Goal: Transaction & Acquisition: Purchase product/service

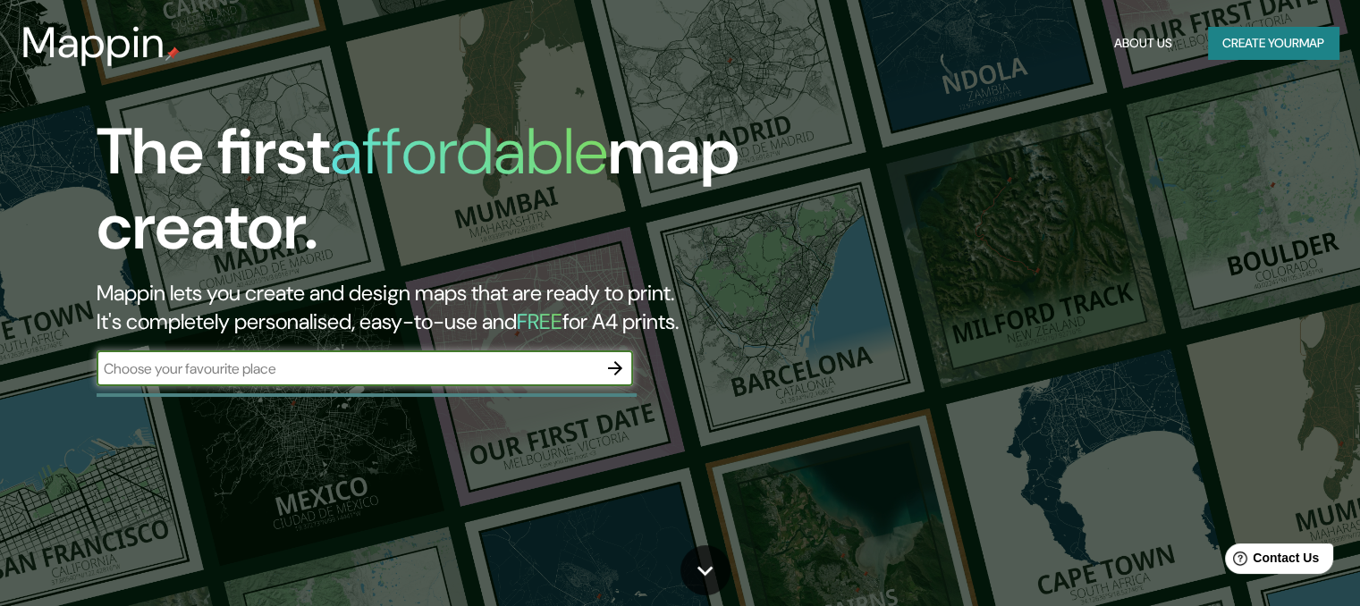
click at [347, 376] on input "text" at bounding box center [347, 369] width 501 height 21
type input "[US_STATE]"
click at [614, 368] on icon "button" at bounding box center [615, 368] width 14 height 14
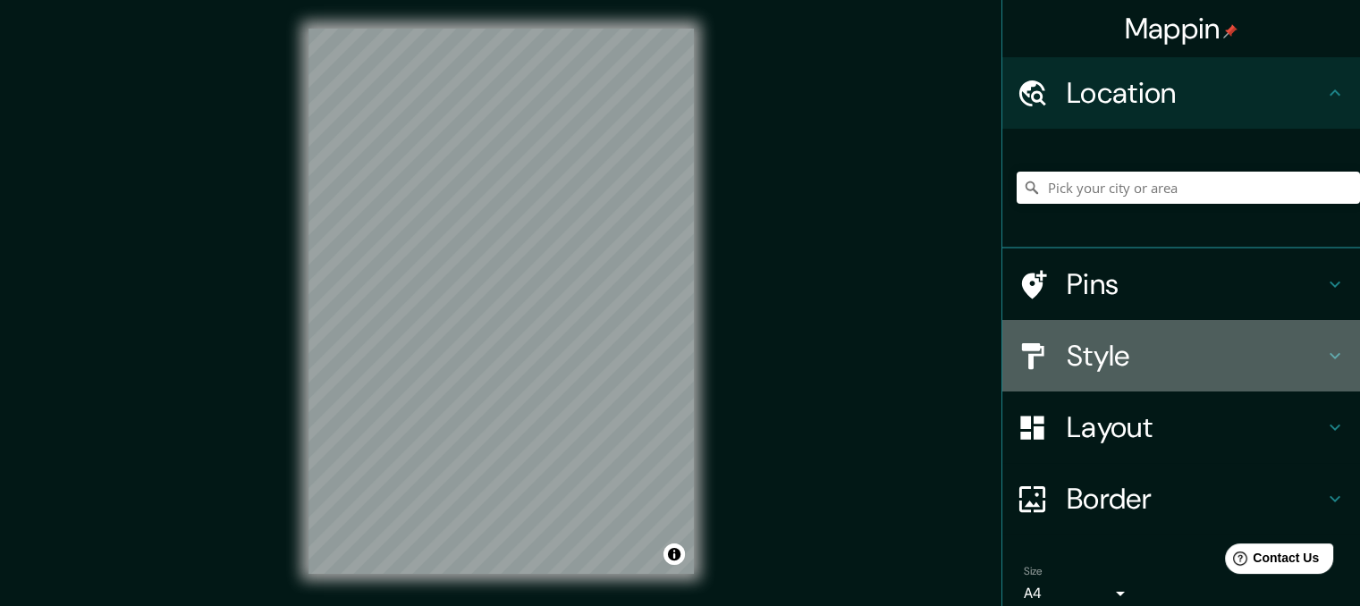
click at [1087, 344] on h4 "Style" at bounding box center [1196, 356] width 258 height 36
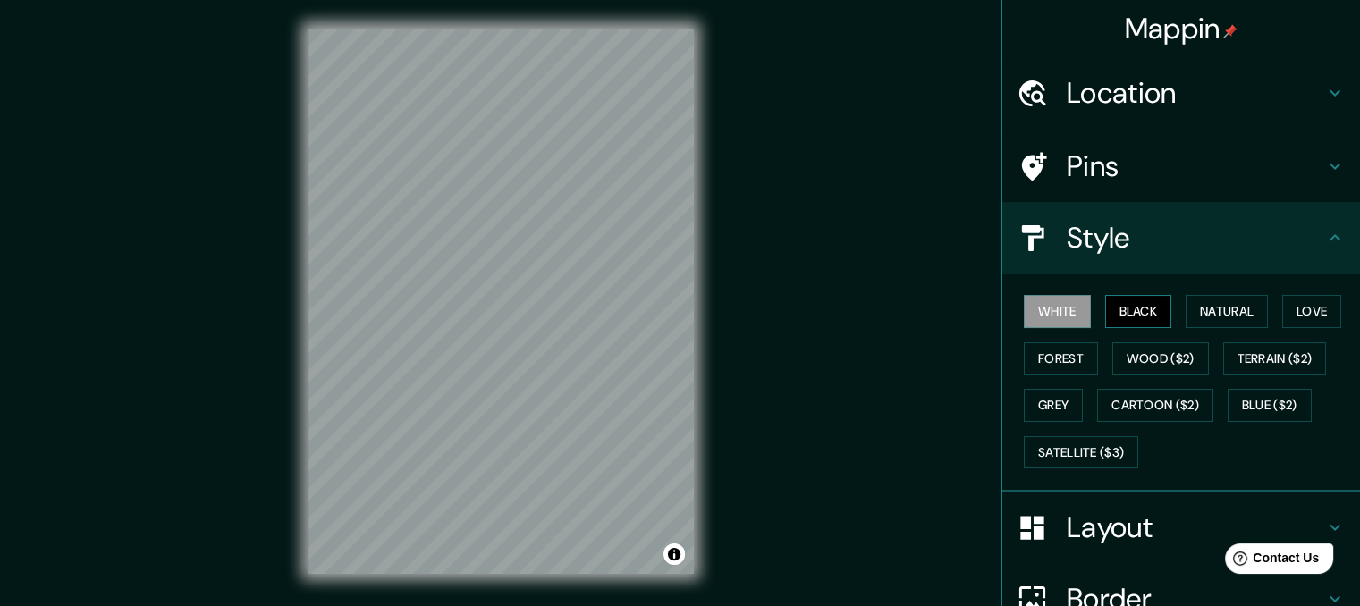
click at [1130, 316] on button "Black" at bounding box center [1138, 311] width 67 height 33
click at [1186, 304] on button "Natural" at bounding box center [1227, 311] width 82 height 33
click at [1110, 309] on button "Black" at bounding box center [1138, 311] width 67 height 33
click at [1223, 309] on button "Natural" at bounding box center [1227, 311] width 82 height 33
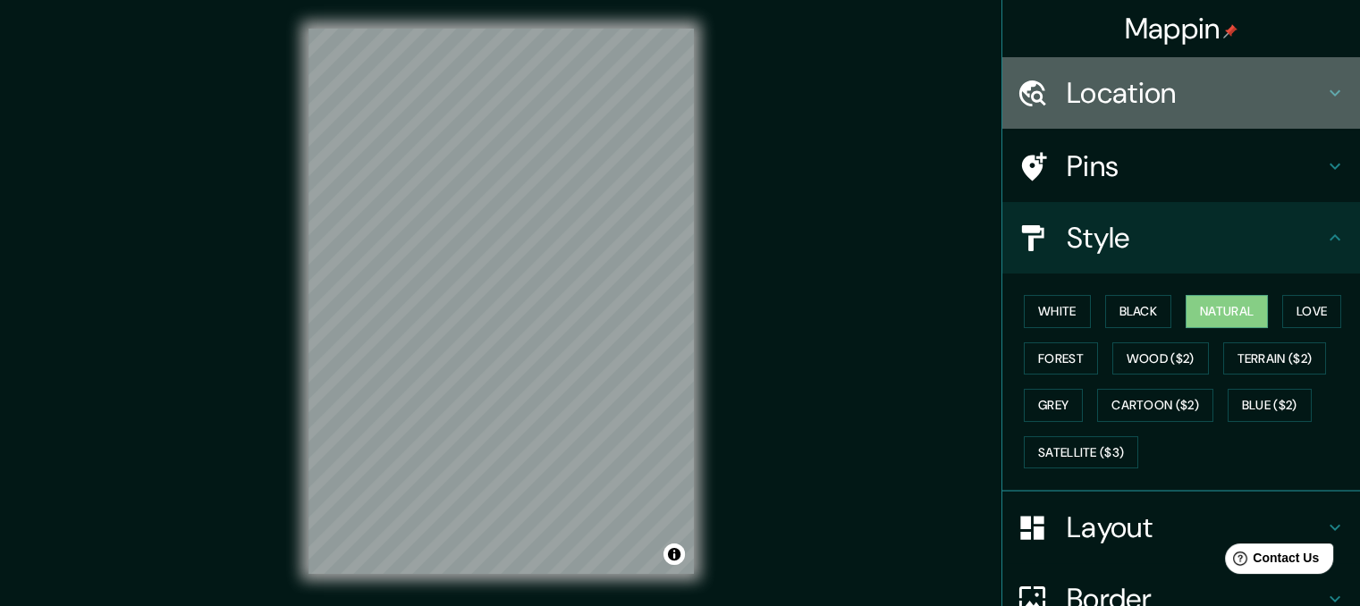
click at [1138, 97] on h4 "Location" at bounding box center [1196, 93] width 258 height 36
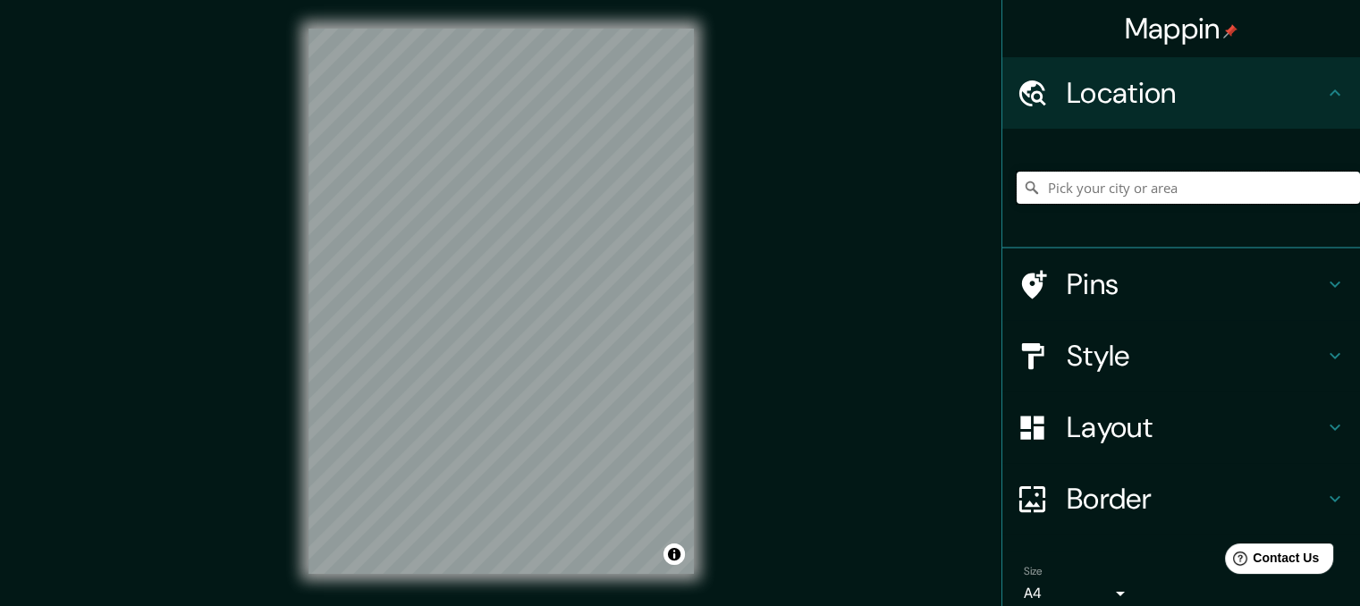
click at [1078, 189] on input "Pick your city or area" at bounding box center [1188, 188] width 343 height 32
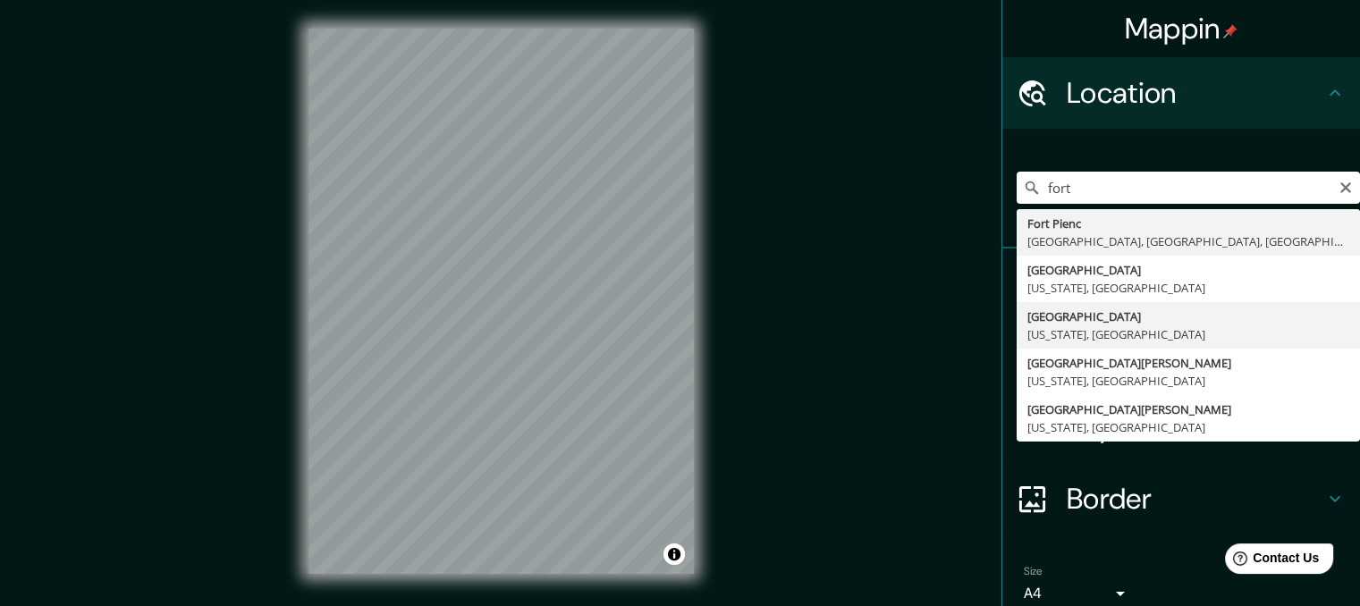
type input "[GEOGRAPHIC_DATA], [US_STATE], [GEOGRAPHIC_DATA]"
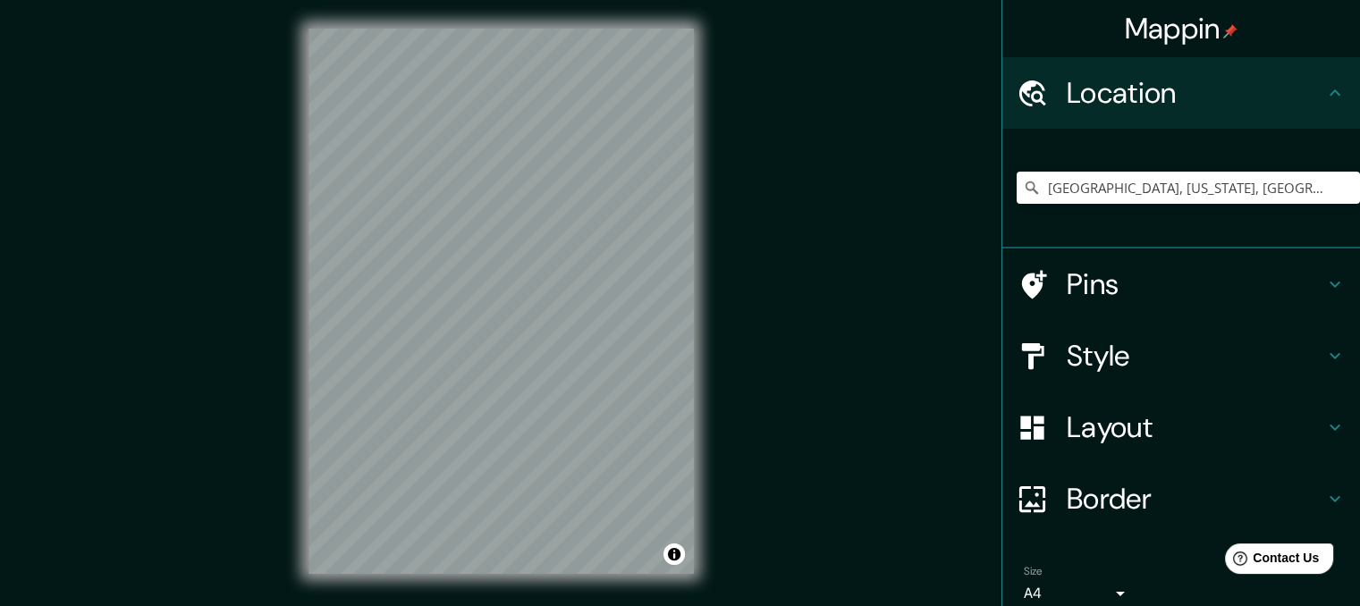
click at [1080, 343] on h4 "Style" at bounding box center [1196, 356] width 258 height 36
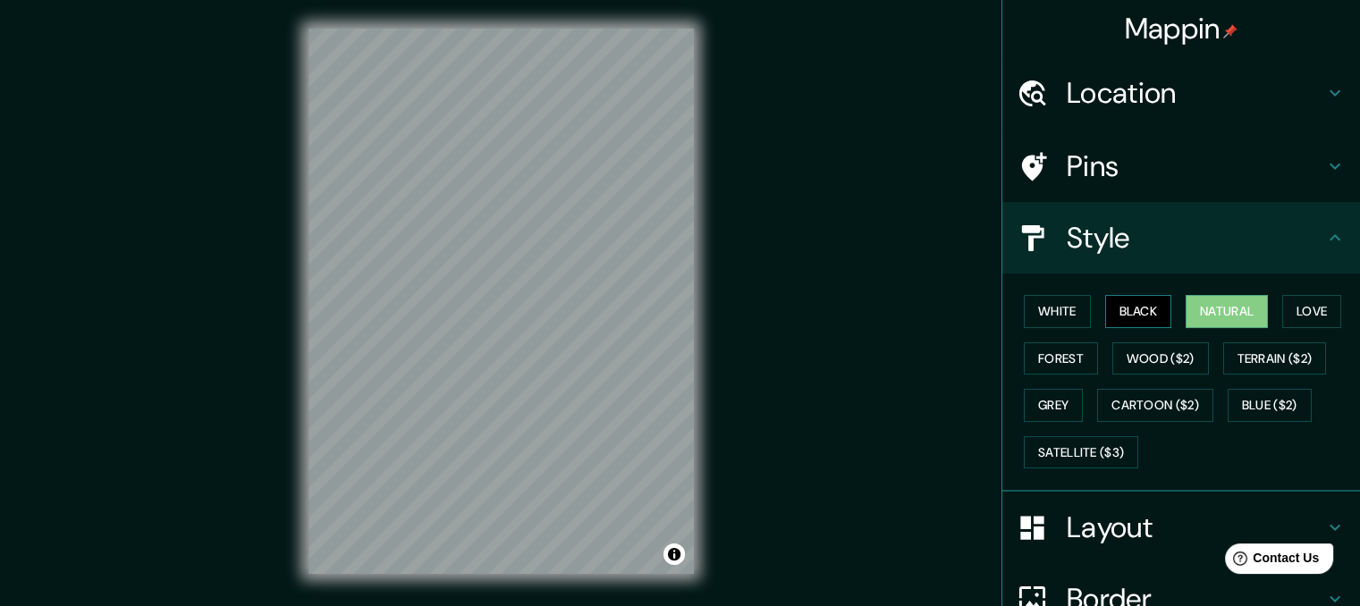
click at [1152, 313] on button "Black" at bounding box center [1138, 311] width 67 height 33
click at [732, 374] on div "Mappin Location [GEOGRAPHIC_DATA], [US_STATE], [GEOGRAPHIC_DATA] Pins Style Whi…" at bounding box center [680, 315] width 1360 height 631
click at [722, 368] on div "© Mapbox © OpenStreetMap Improve this map" at bounding box center [501, 301] width 443 height 603
click at [704, 391] on div "© Mapbox © OpenStreetMap Improve this map" at bounding box center [501, 301] width 443 height 603
click at [748, 389] on div "Mappin Location [GEOGRAPHIC_DATA], [US_STATE], [GEOGRAPHIC_DATA] Pins Style Whi…" at bounding box center [680, 315] width 1360 height 631
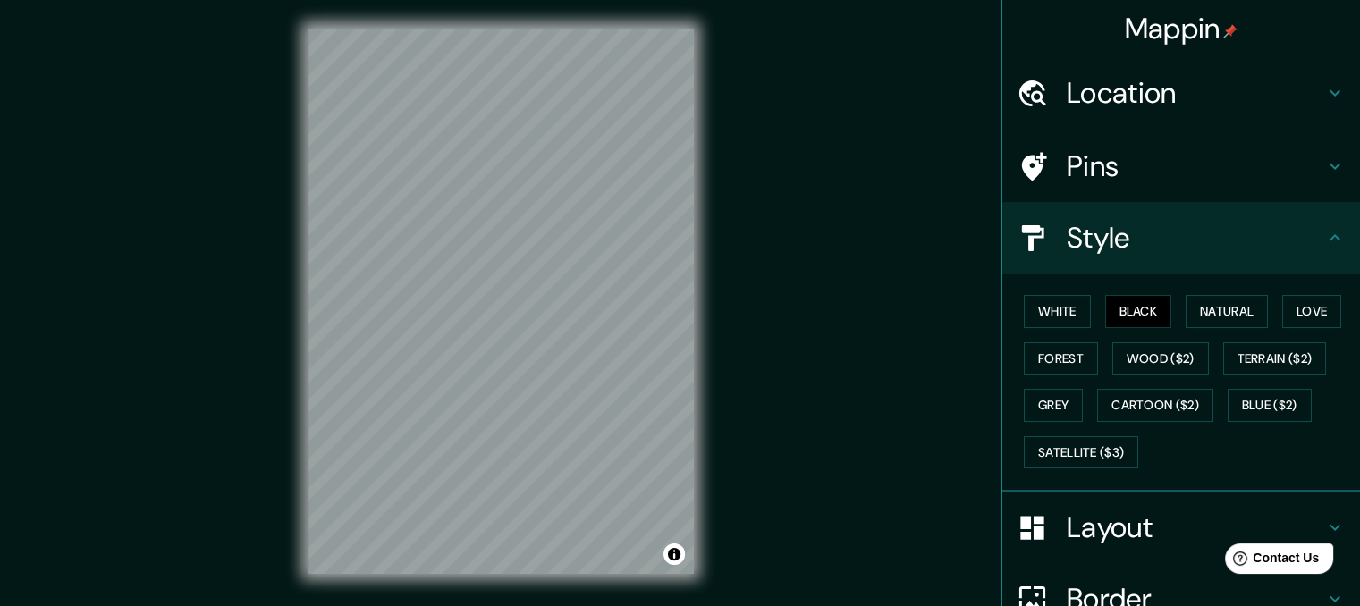
click at [699, 382] on div "© Mapbox © OpenStreetMap Improve this map" at bounding box center [501, 301] width 443 height 603
click at [698, 379] on div "© Mapbox © OpenStreetMap Improve this map" at bounding box center [501, 301] width 443 height 603
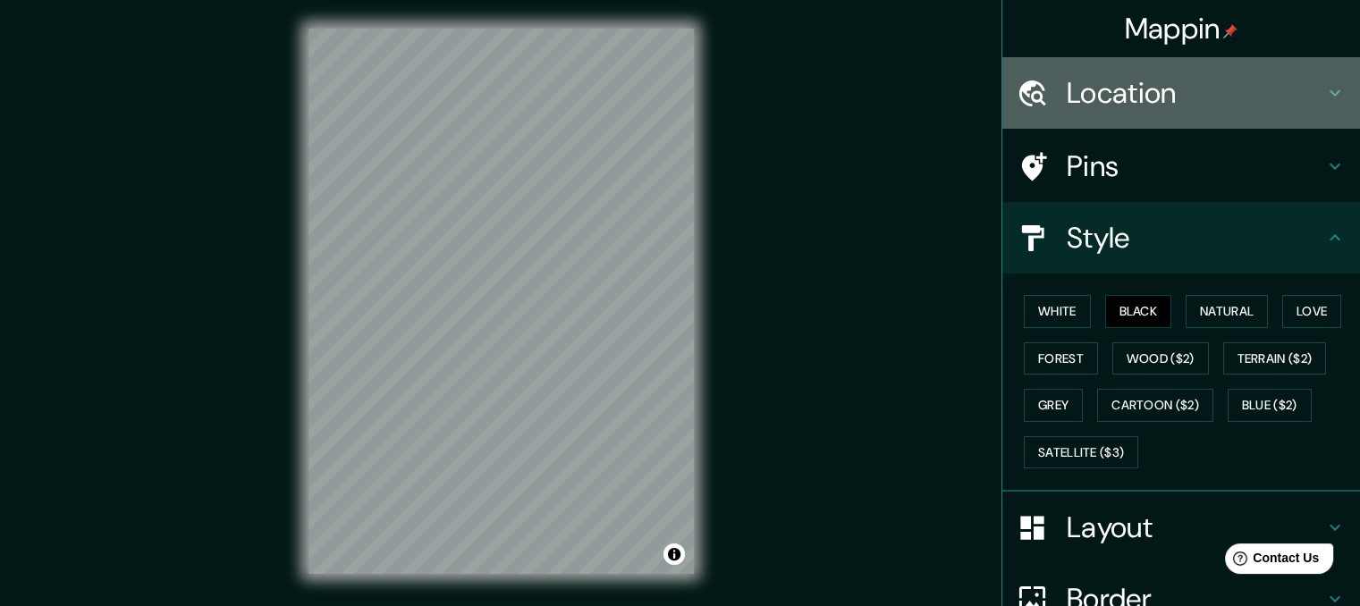
click at [1084, 97] on h4 "Location" at bounding box center [1196, 93] width 258 height 36
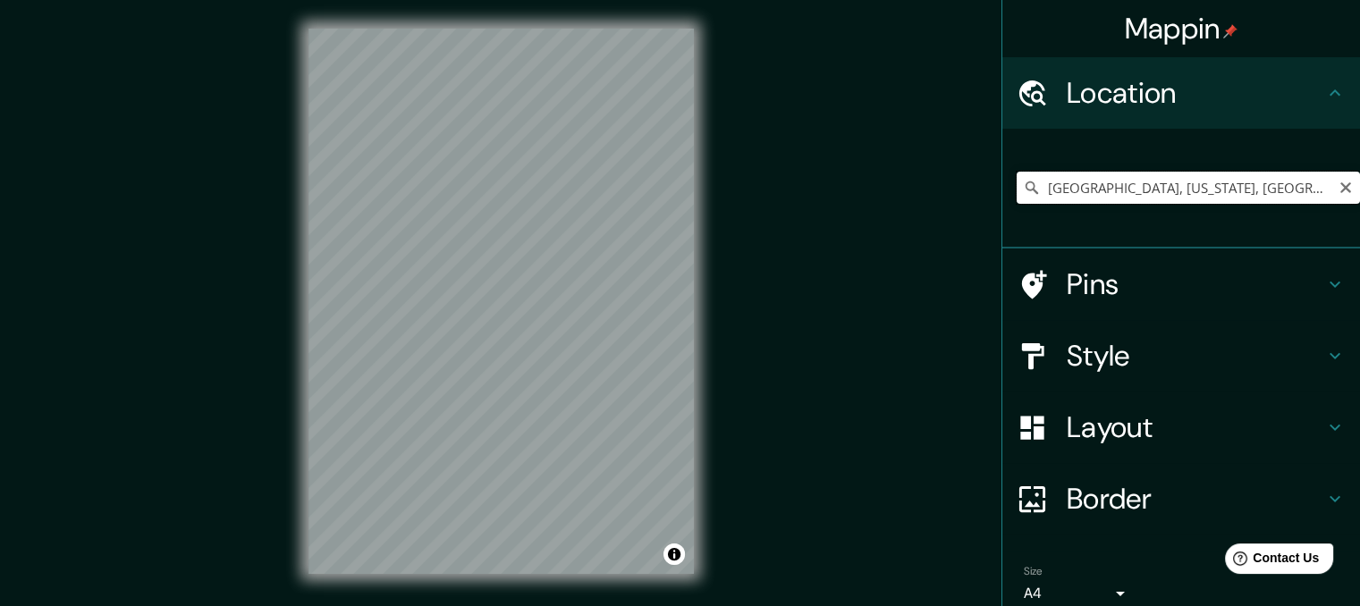
click at [1146, 194] on input "[GEOGRAPHIC_DATA], [US_STATE], [GEOGRAPHIC_DATA]" at bounding box center [1188, 188] width 343 height 32
click at [1120, 192] on input "[GEOGRAPHIC_DATA], [US_STATE], [GEOGRAPHIC_DATA]" at bounding box center [1188, 188] width 343 height 32
click at [1078, 353] on h4 "Style" at bounding box center [1196, 356] width 258 height 36
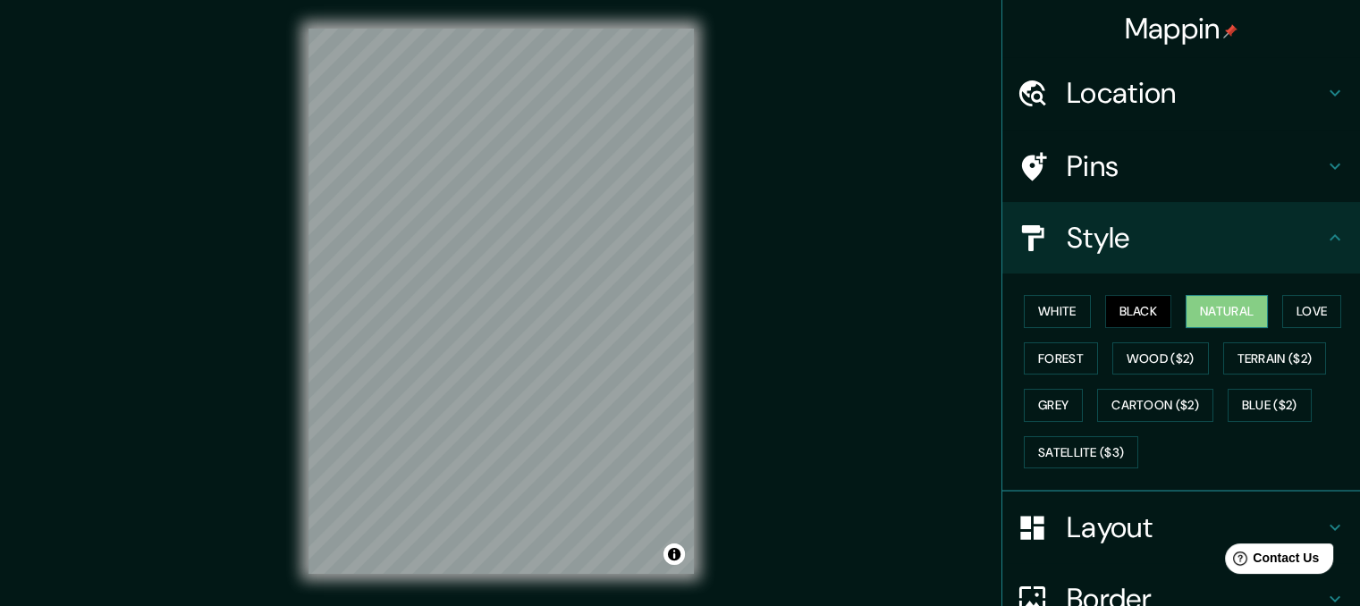
click at [1190, 309] on button "Natural" at bounding box center [1227, 311] width 82 height 33
click at [1037, 355] on button "Forest" at bounding box center [1061, 359] width 74 height 33
click at [1196, 302] on button "Natural" at bounding box center [1227, 311] width 82 height 33
click at [1146, 316] on button "Black" at bounding box center [1138, 311] width 67 height 33
click at [742, 427] on div "Mappin Location [GEOGRAPHIC_DATA], [US_STATE], [GEOGRAPHIC_DATA] Pins Style Whi…" at bounding box center [680, 315] width 1360 height 631
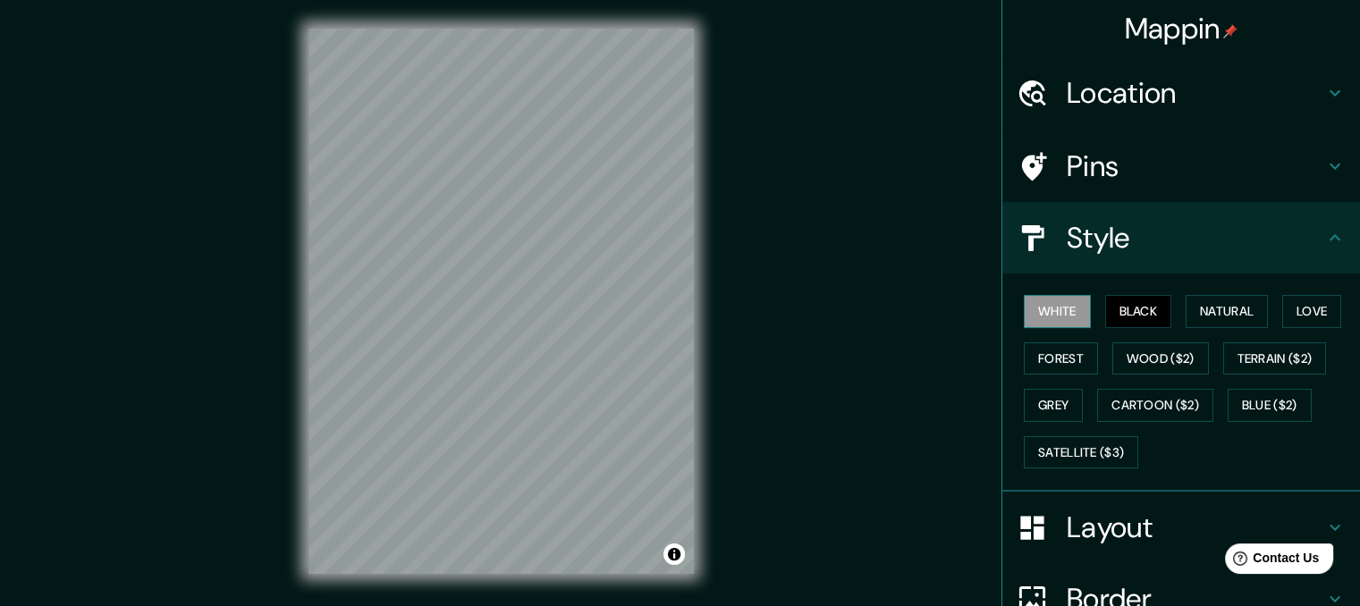
click at [1059, 305] on button "White" at bounding box center [1057, 311] width 67 height 33
click at [1140, 309] on button "Black" at bounding box center [1138, 311] width 67 height 33
click at [1099, 519] on h4 "Layout" at bounding box center [1196, 528] width 258 height 36
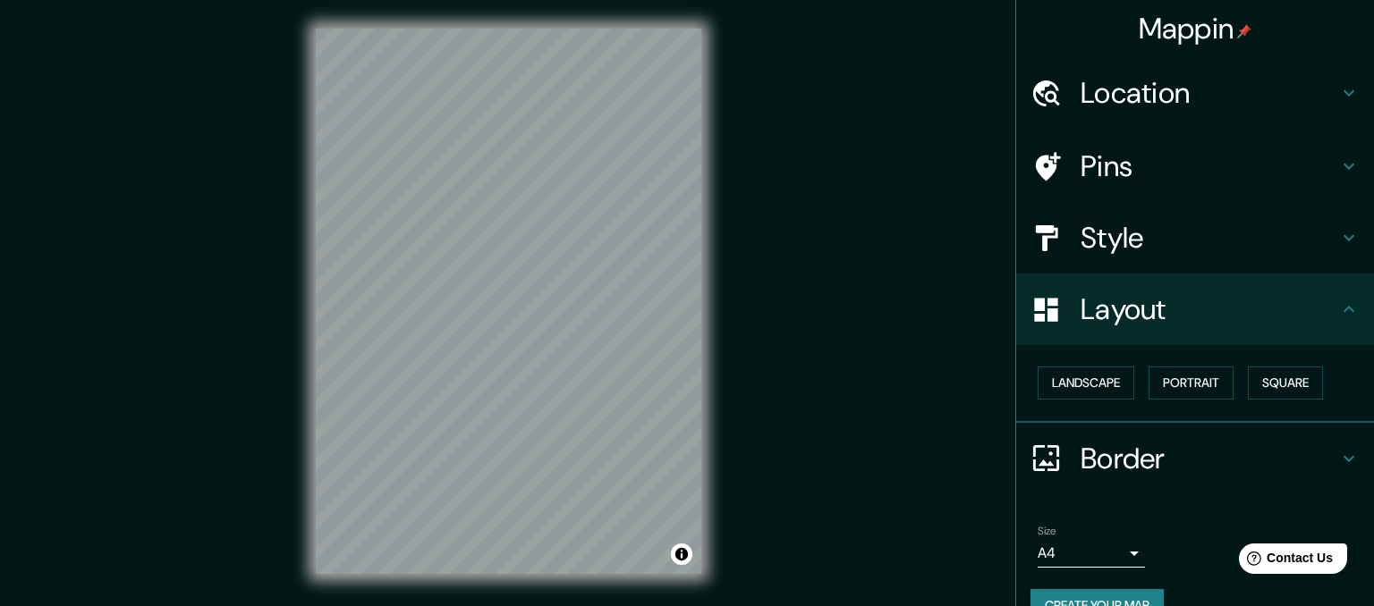
click at [1059, 555] on body "Mappin Location [GEOGRAPHIC_DATA], [US_STATE], [GEOGRAPHIC_DATA] Pins Style Lay…" at bounding box center [687, 303] width 1374 height 606
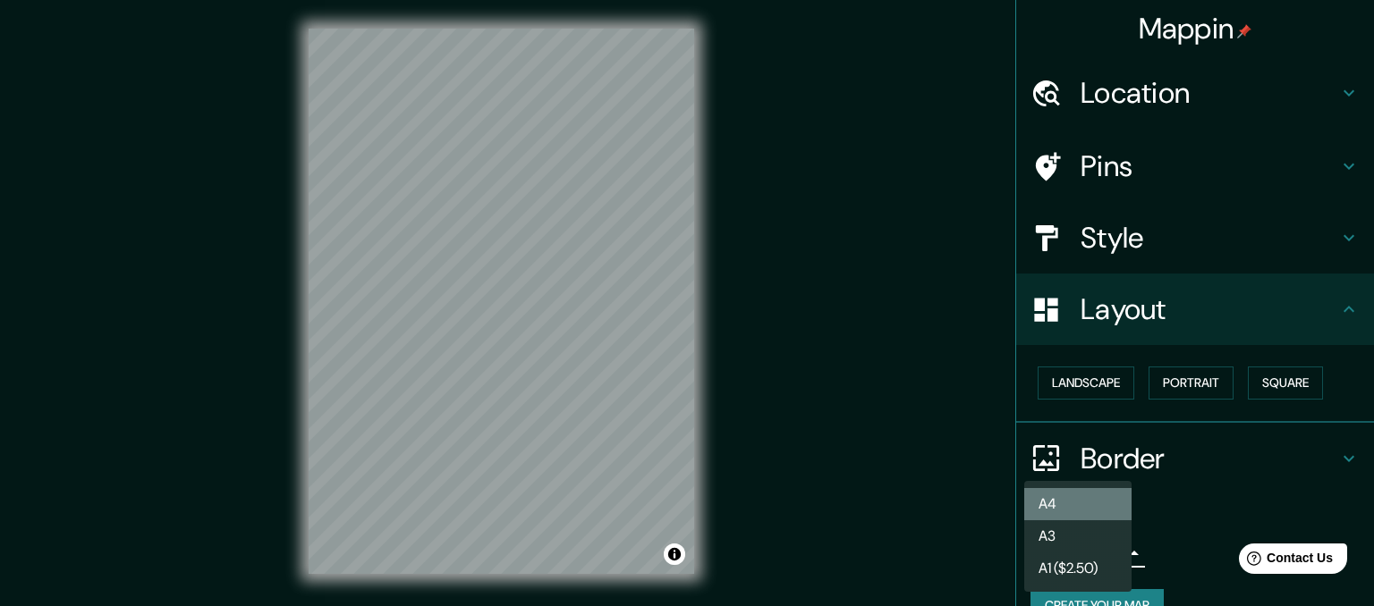
click at [1068, 509] on li "A4" at bounding box center [1077, 504] width 107 height 32
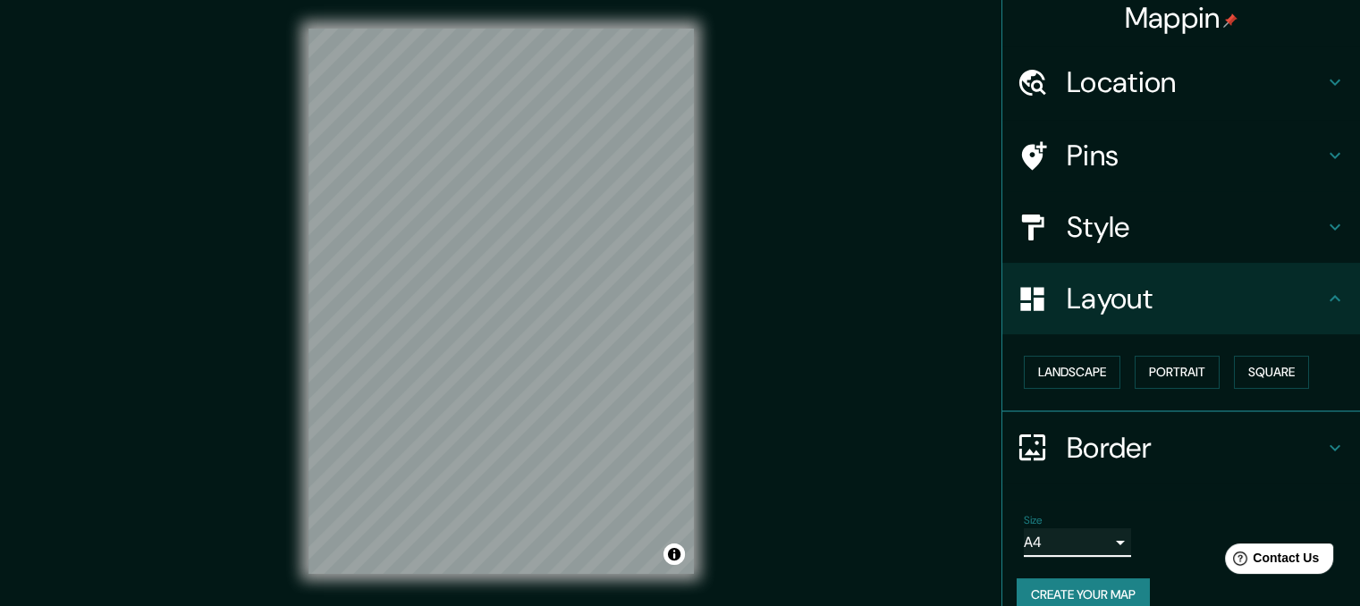
scroll to position [36, 0]
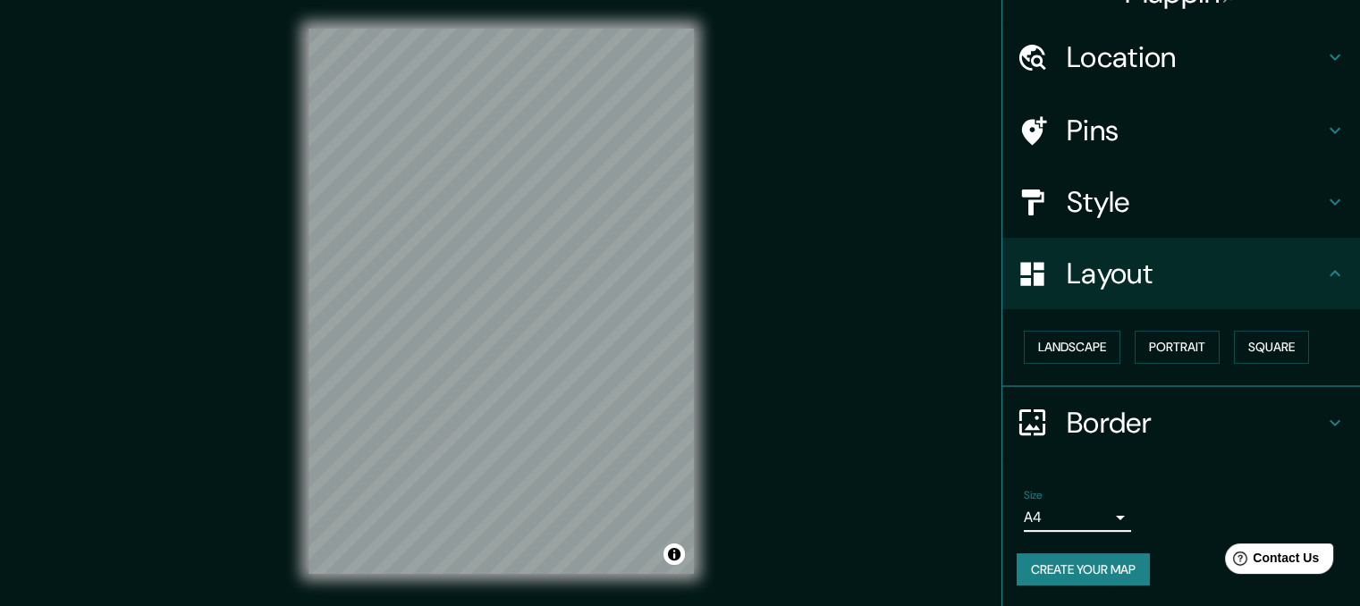
click at [1113, 557] on button "Create your map" at bounding box center [1083, 570] width 133 height 33
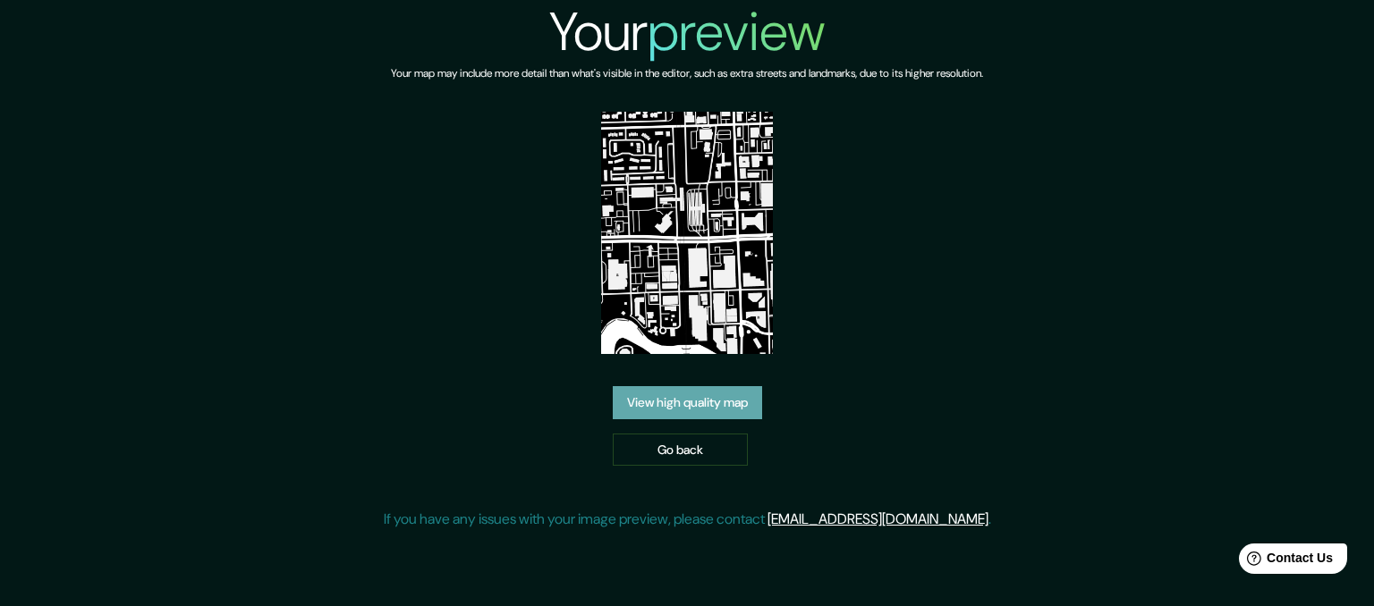
click at [676, 403] on link "View high quality map" at bounding box center [687, 402] width 149 height 33
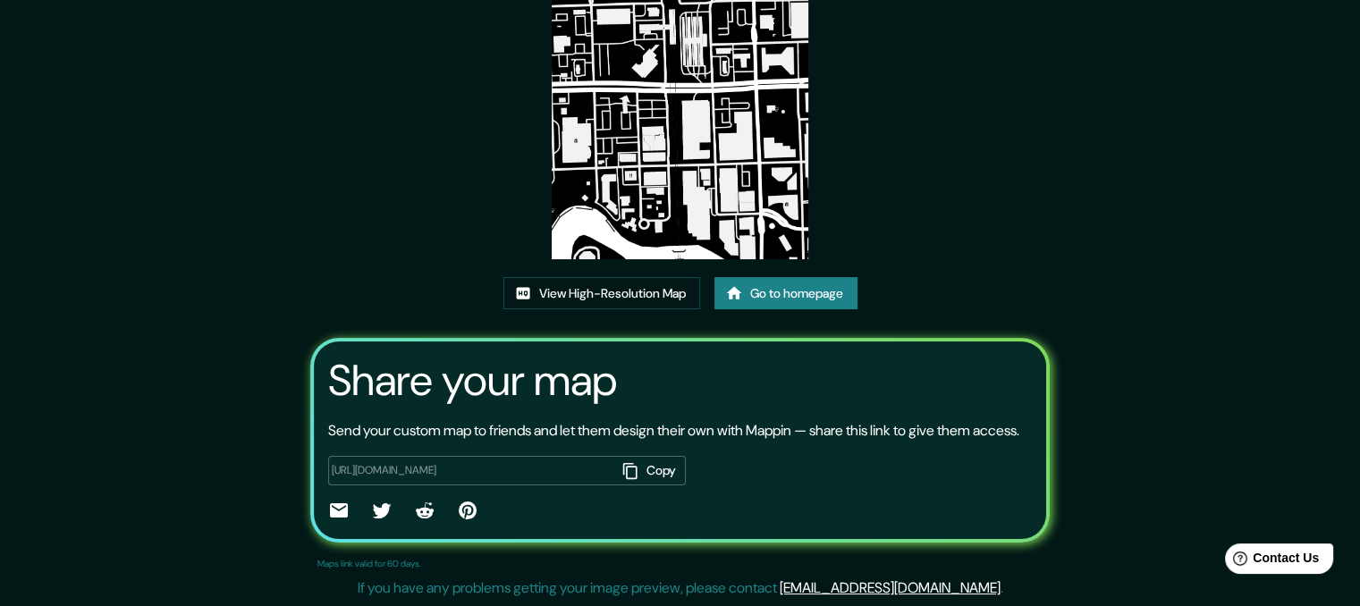
scroll to position [204, 0]
click at [647, 466] on button "Copy" at bounding box center [651, 471] width 70 height 30
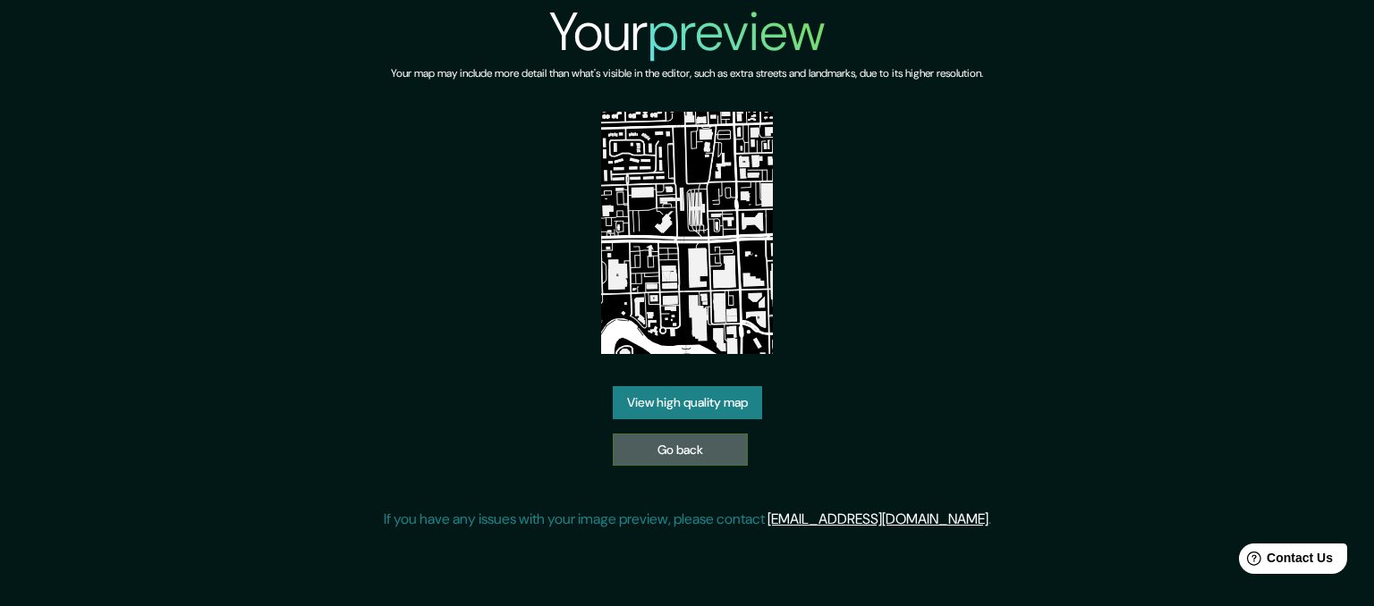
click at [680, 437] on link "Go back" at bounding box center [680, 450] width 135 height 33
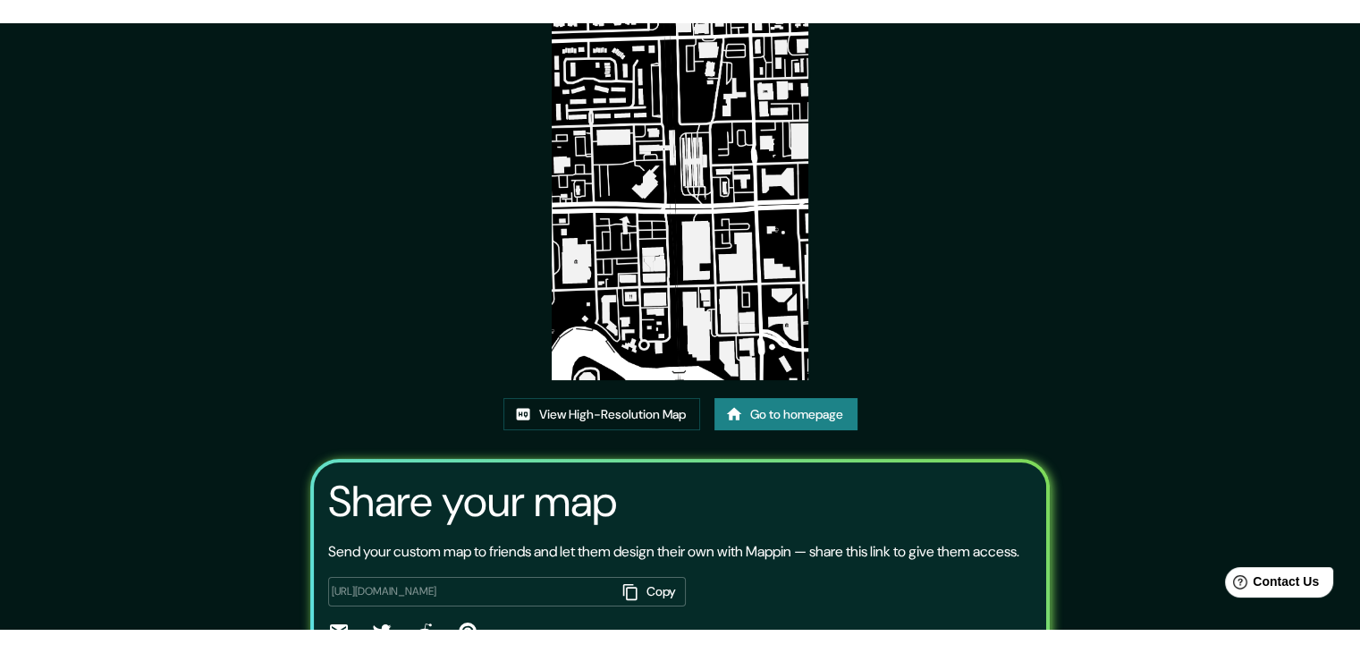
scroll to position [179, 0]
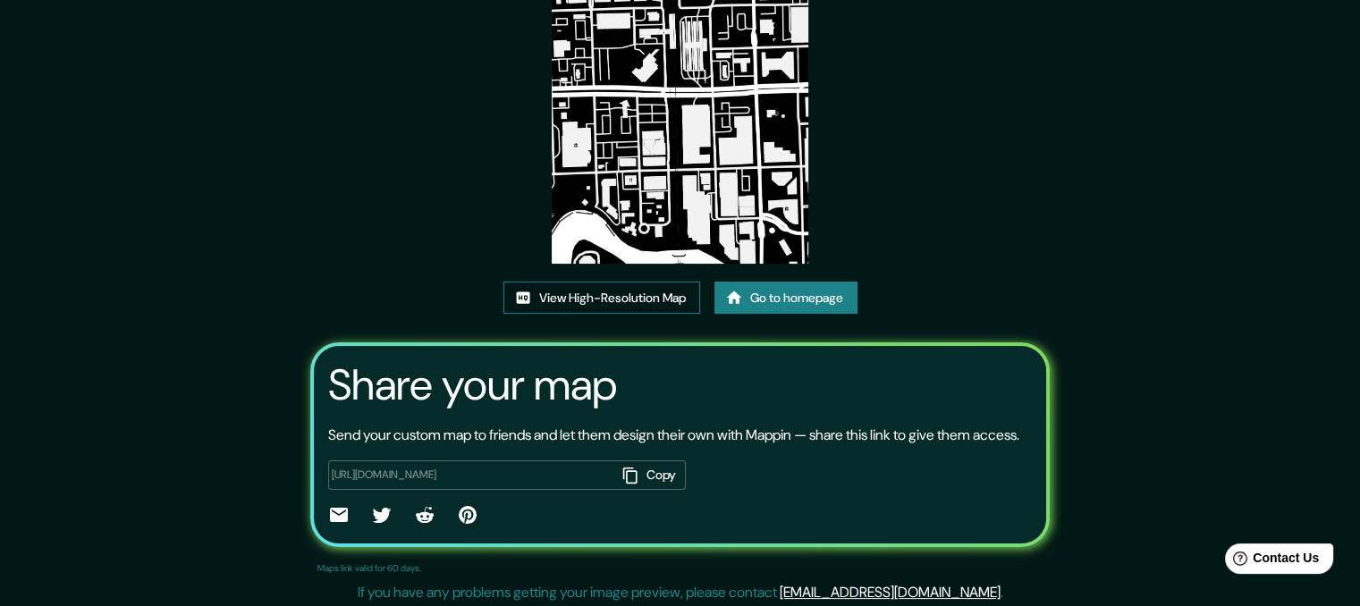
click at [583, 309] on link "View High-Resolution Map" at bounding box center [601, 298] width 197 height 33
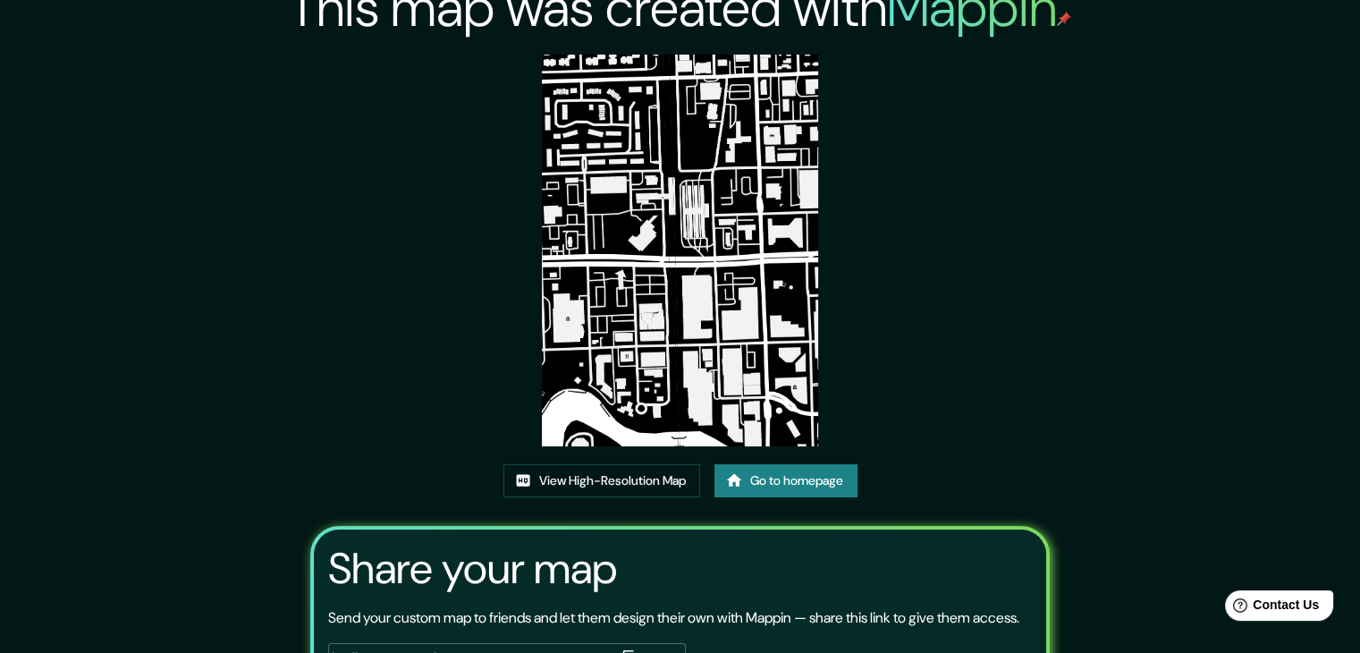
scroll to position [0, 0]
